Goal: Contribute content: Add original content to the website for others to see

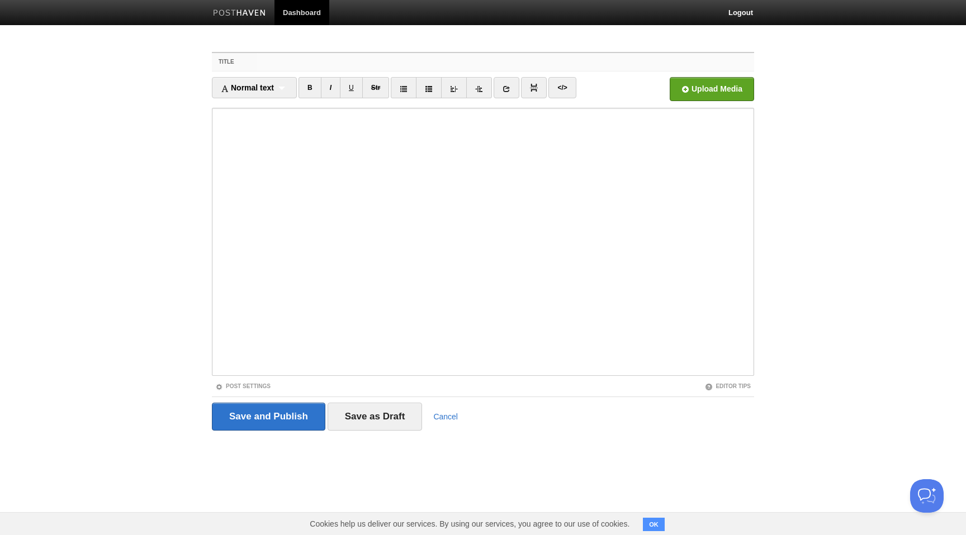
click at [353, 57] on input "Title" at bounding box center [505, 62] width 497 height 18
paste input "Being Patient with the Pre-DecreeHasan as-Somali"
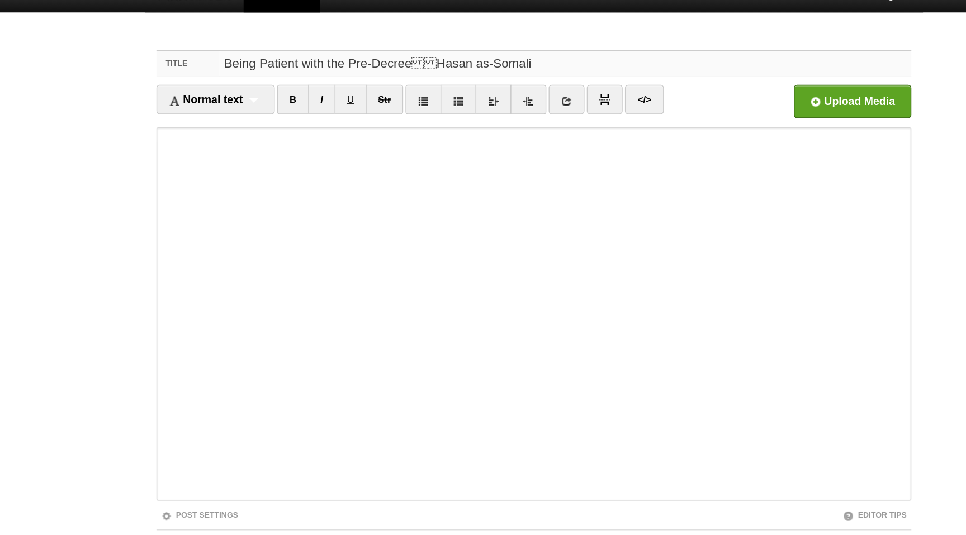
click at [392, 63] on input "Being Patient with the Pre-DecreeHasan as-Somali" at bounding box center [505, 62] width 497 height 18
type input "Being Patient with the Pre-Decree -[PERSON_NAME] as-[DEMOGRAPHIC_DATA]"
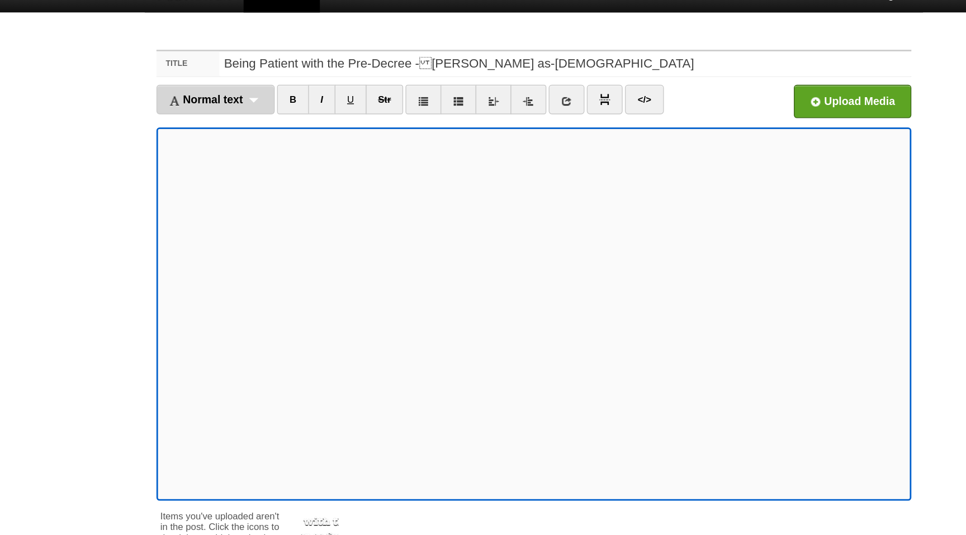
click at [281, 88] on div "Normal text Normal text Heading 1 Heading 2 Heading 3" at bounding box center [254, 87] width 85 height 21
click at [269, 109] on link "Normal text" at bounding box center [254, 112] width 84 height 17
click at [266, 86] on div "Normal text Normal text Heading 1 Heading 2 Heading 3" at bounding box center [249, 87] width 75 height 21
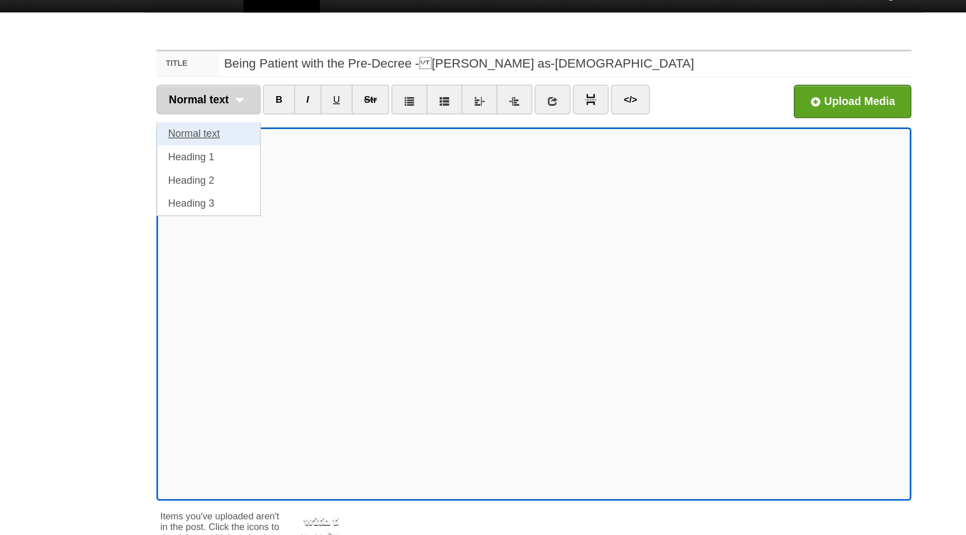
click at [257, 114] on link "Normal text" at bounding box center [249, 112] width 74 height 17
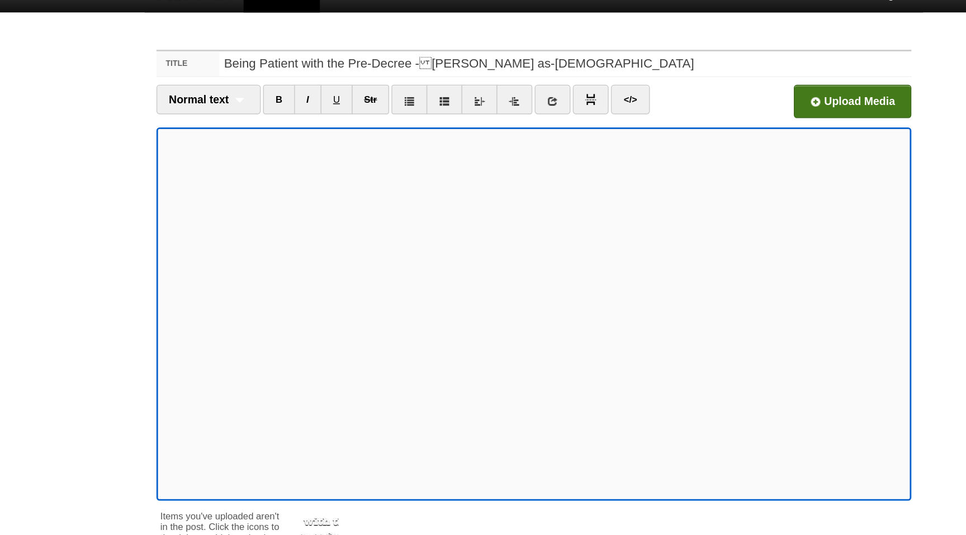
click at [713, 86] on input "file" at bounding box center [374, 92] width 846 height 57
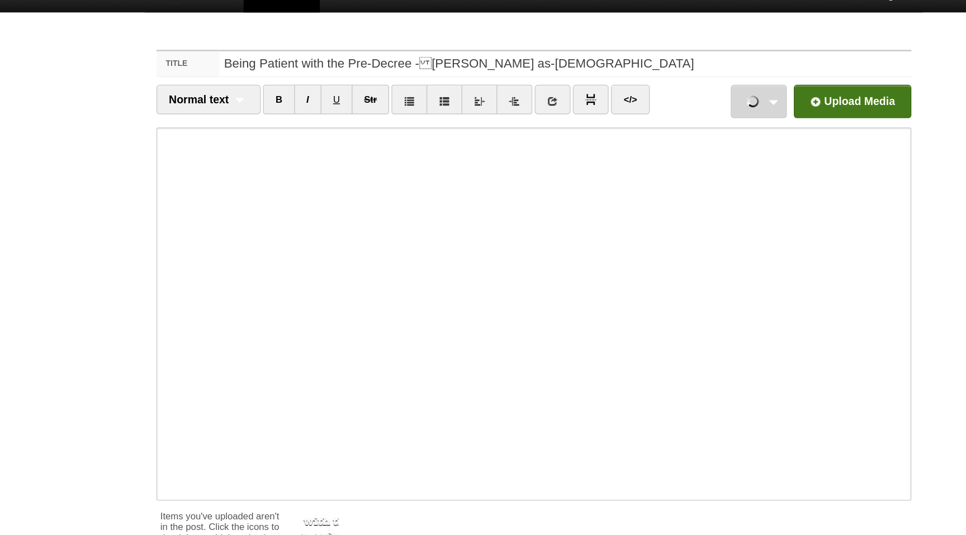
click at [656, 91] on link "_5_-_Being_Patient_with_the_Pre-Decree.mp3 2.78 MB Cancel" at bounding box center [644, 89] width 40 height 24
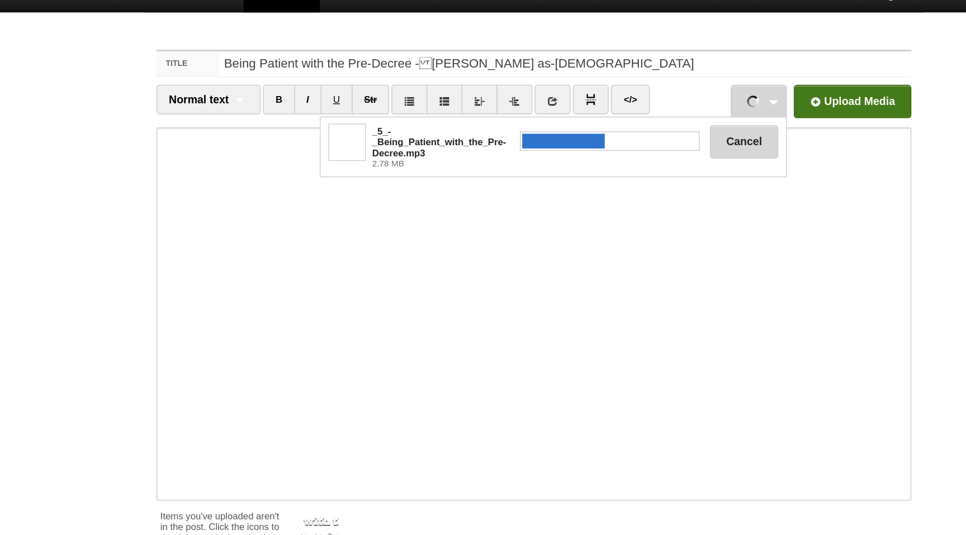
click at [634, 120] on button "Cancel" at bounding box center [633, 118] width 49 height 24
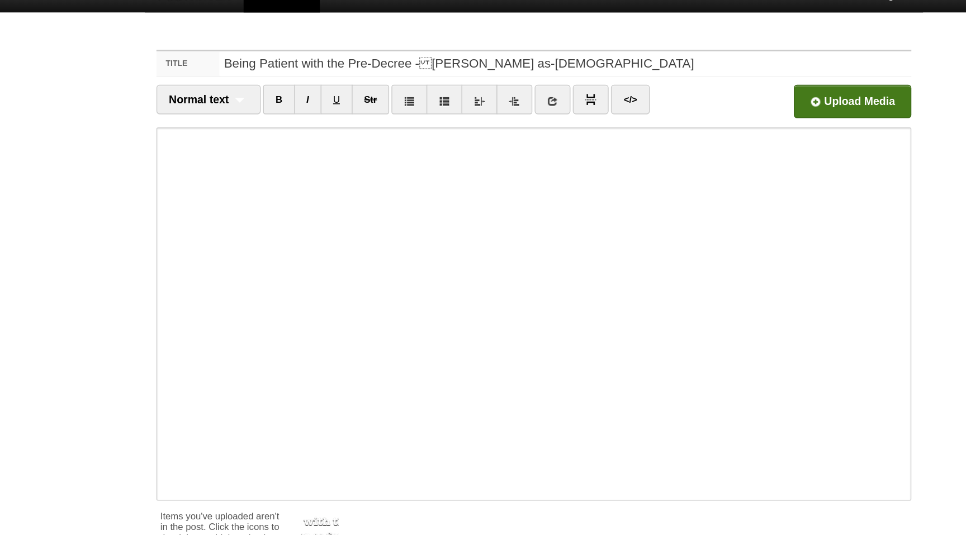
click at [731, 92] on input "file" at bounding box center [374, 92] width 846 height 57
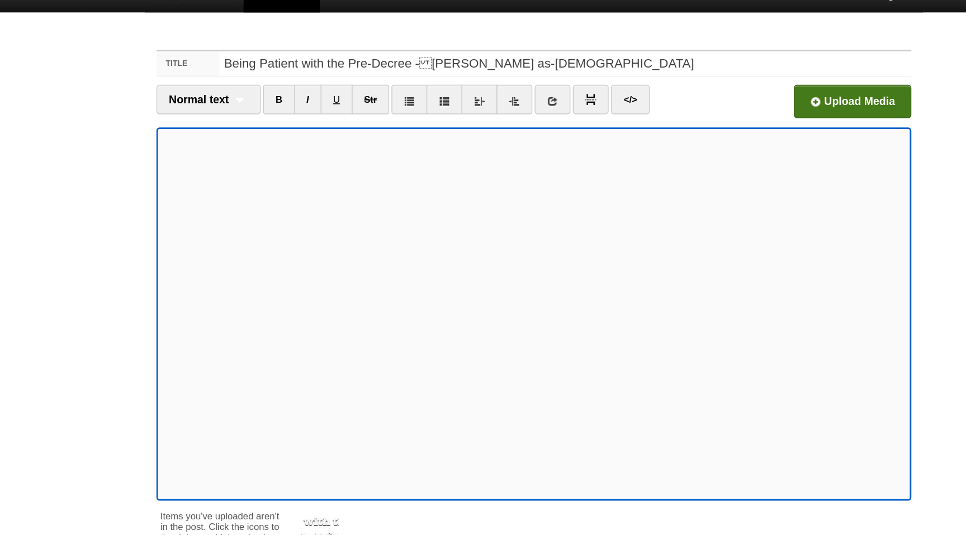
click at [680, 93] on input "file" at bounding box center [374, 92] width 846 height 57
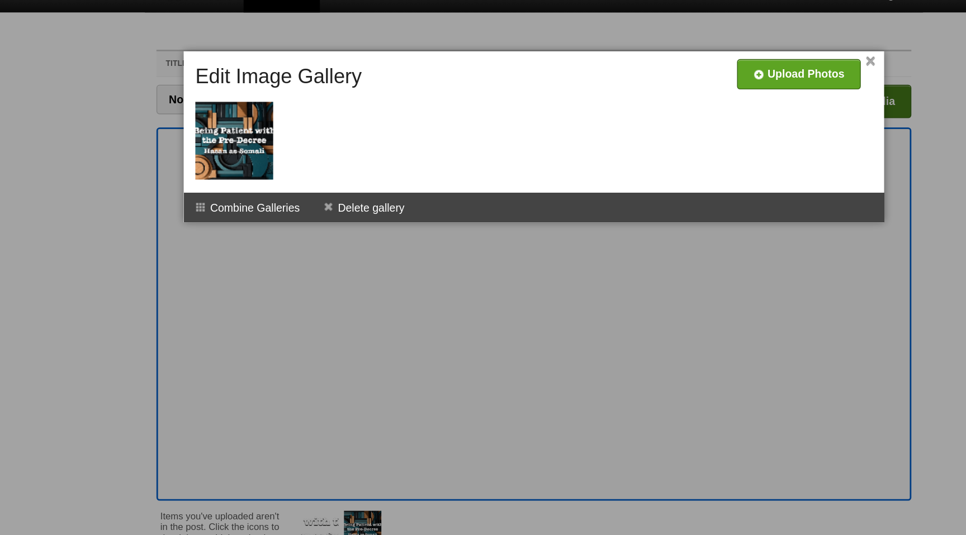
click at [220, 115] on div at bounding box center [483, 267] width 966 height 535
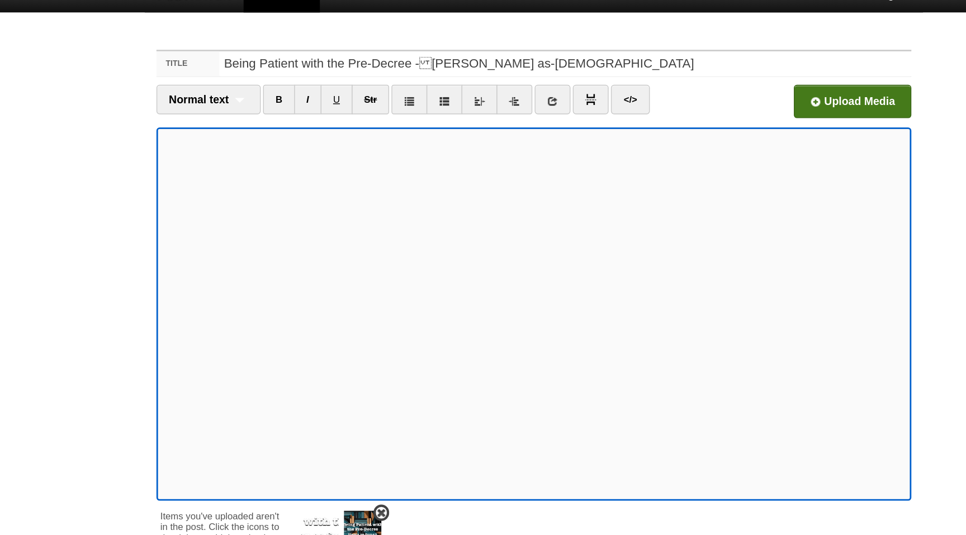
click at [360, 387] on img at bounding box center [359, 396] width 27 height 27
click at [268, 90] on div "Normal text Normal text Heading 1 Heading 2 Heading 3" at bounding box center [249, 87] width 75 height 21
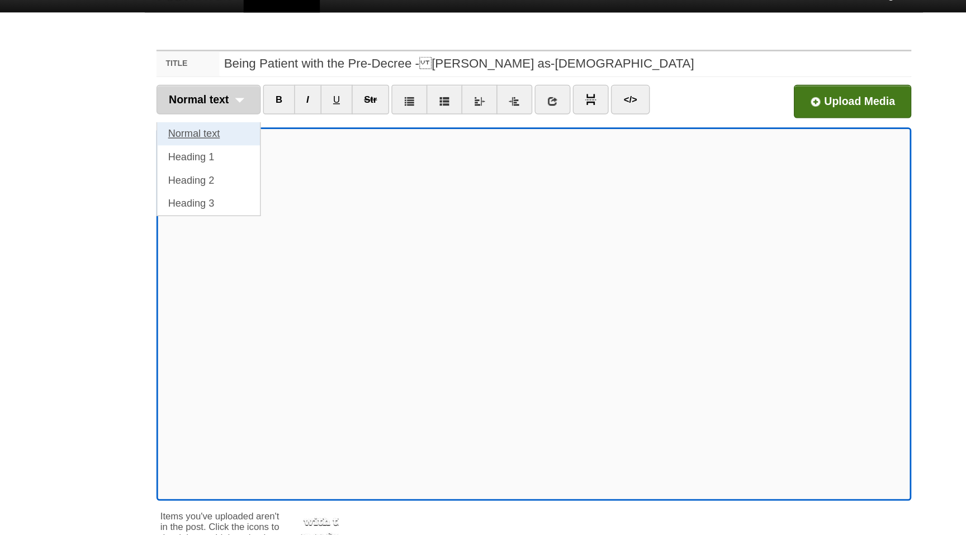
click at [263, 110] on link "Normal text" at bounding box center [249, 112] width 74 height 17
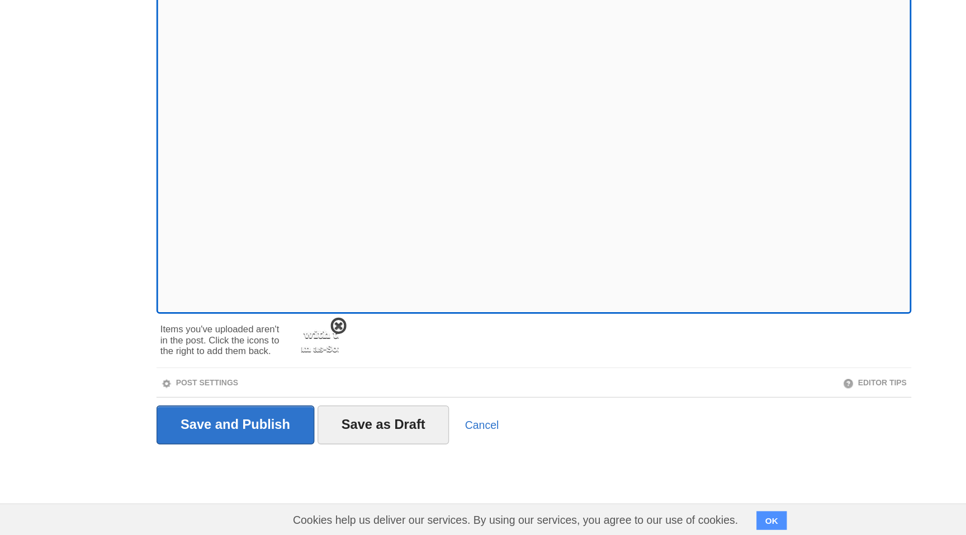
click at [343, 384] on span at bounding box center [343, 385] width 8 height 8
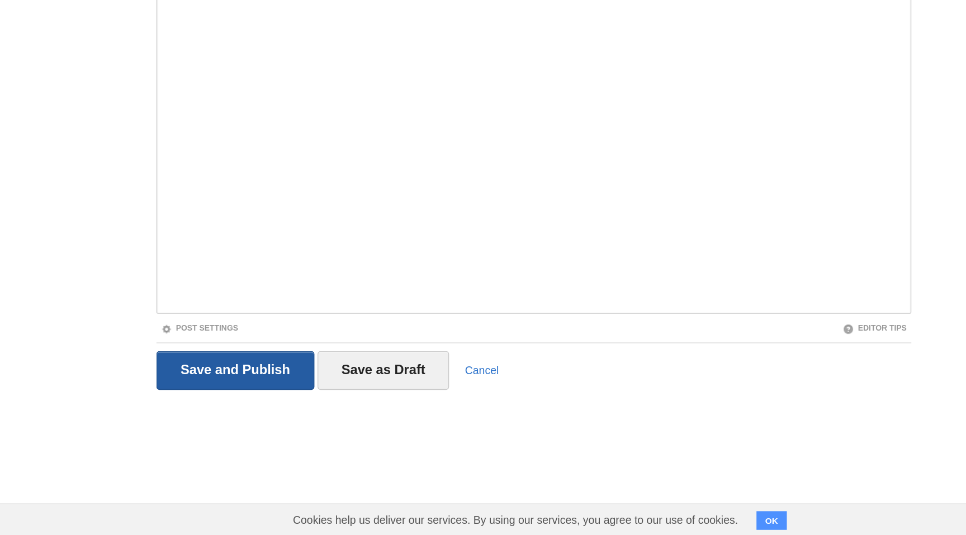
click at [301, 411] on input "Save and Publish" at bounding box center [268, 417] width 113 height 28
